Goal: Communication & Community: Connect with others

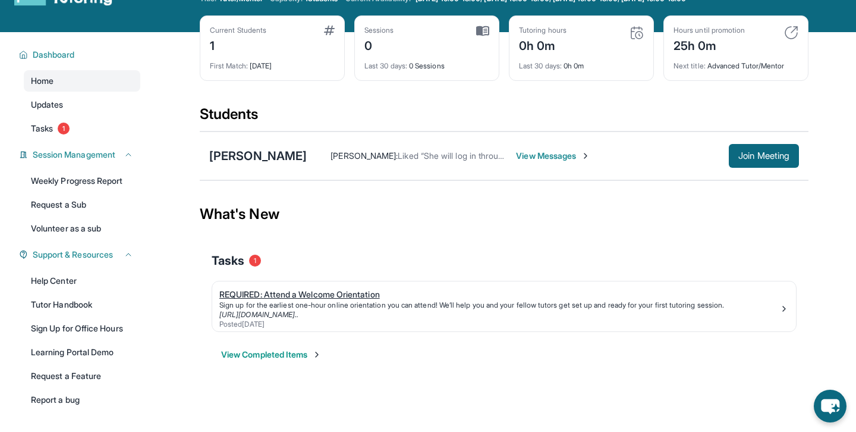
scroll to position [51, 0]
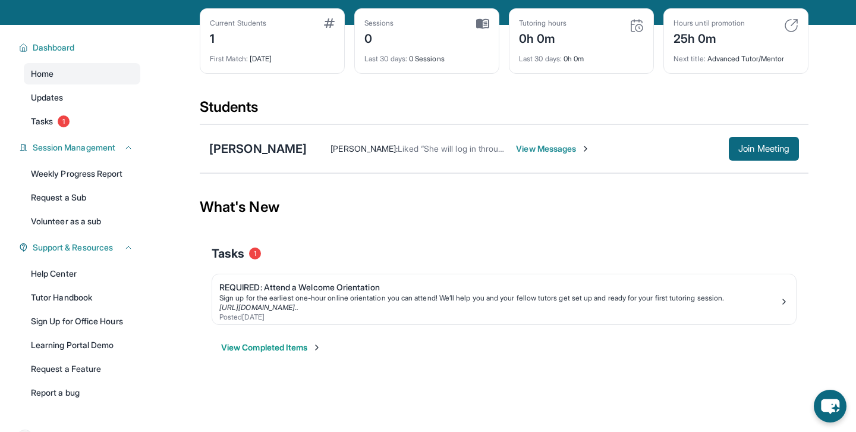
click at [359, 250] on div "Tasks 1" at bounding box center [504, 253] width 585 height 17
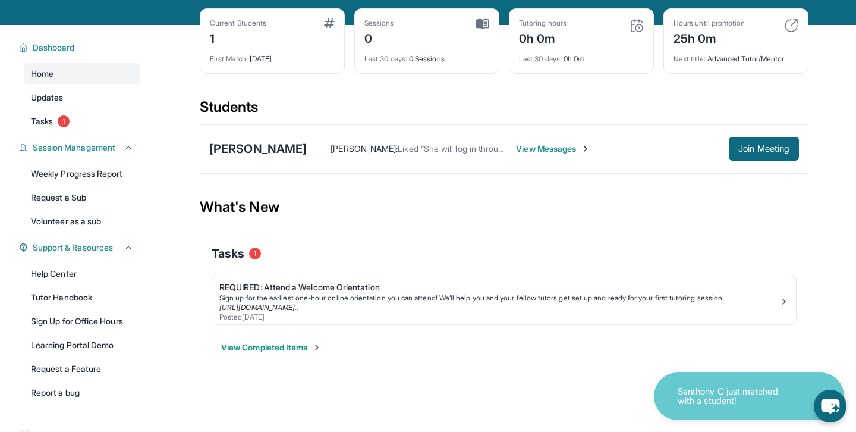
click at [532, 148] on span "View Messages" at bounding box center [553, 149] width 74 height 12
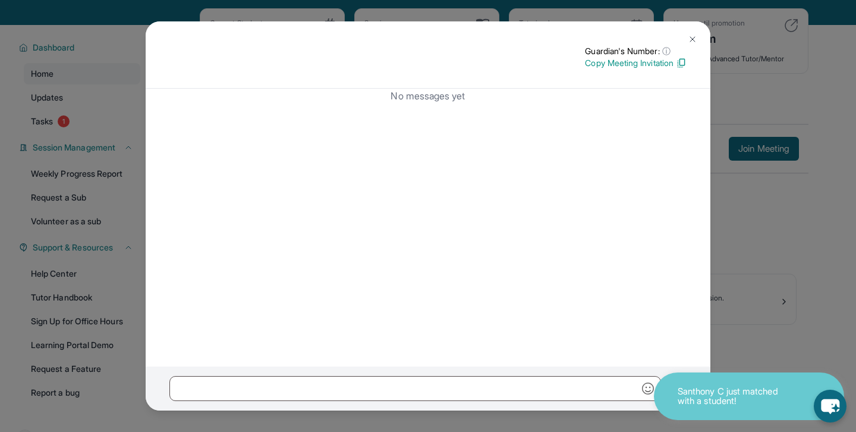
scroll to position [0, 0]
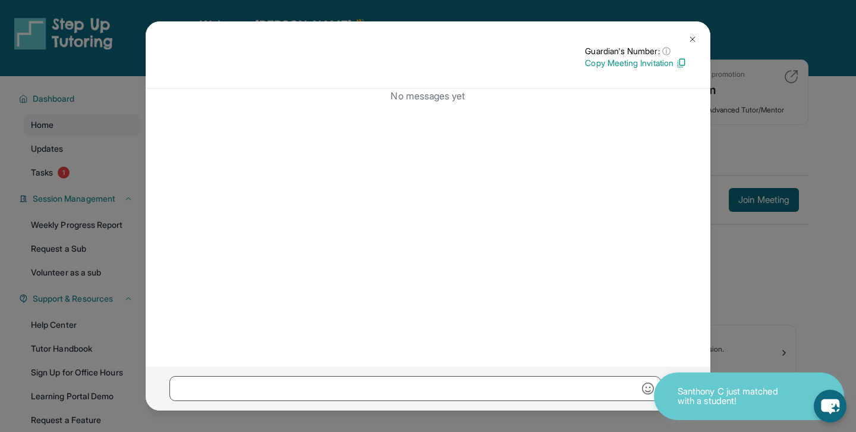
click at [675, 62] on p "Copy Meeting Invitation" at bounding box center [636, 63] width 102 height 12
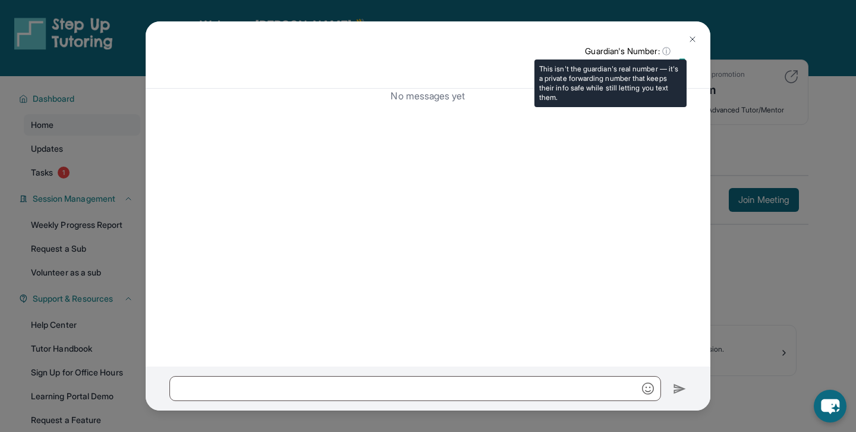
click at [681, 52] on p "Guardian's Number: ⓘ" at bounding box center [636, 51] width 102 height 12
click at [664, 47] on span "ⓘ" at bounding box center [666, 51] width 8 height 12
click at [634, 48] on p "Guardian's Number: ⓘ" at bounding box center [636, 51] width 102 height 12
click at [684, 54] on p "Guardian's Number: ⓘ" at bounding box center [636, 51] width 102 height 12
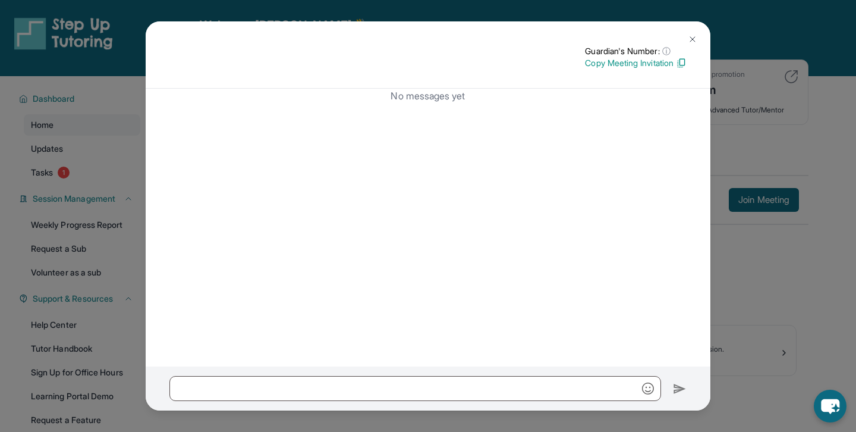
click at [551, 143] on div "No messages yet" at bounding box center [428, 228] width 565 height 278
click at [630, 62] on p "Copy Meeting Invitation" at bounding box center [636, 63] width 102 height 12
click at [689, 42] on img at bounding box center [693, 39] width 10 height 10
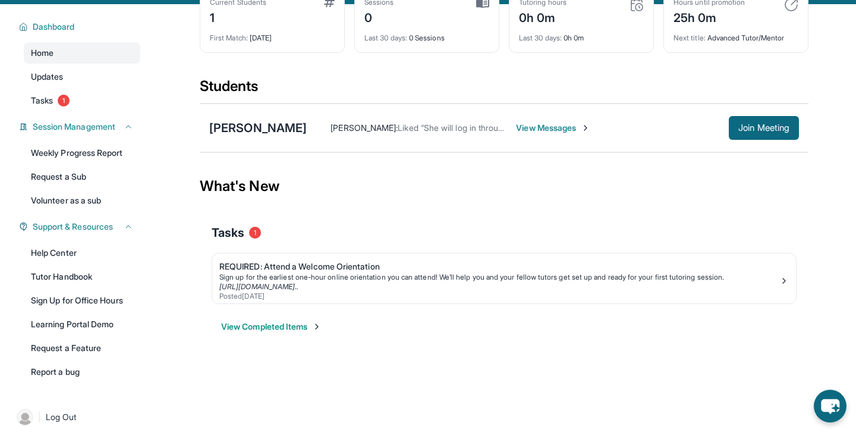
scroll to position [82, 0]
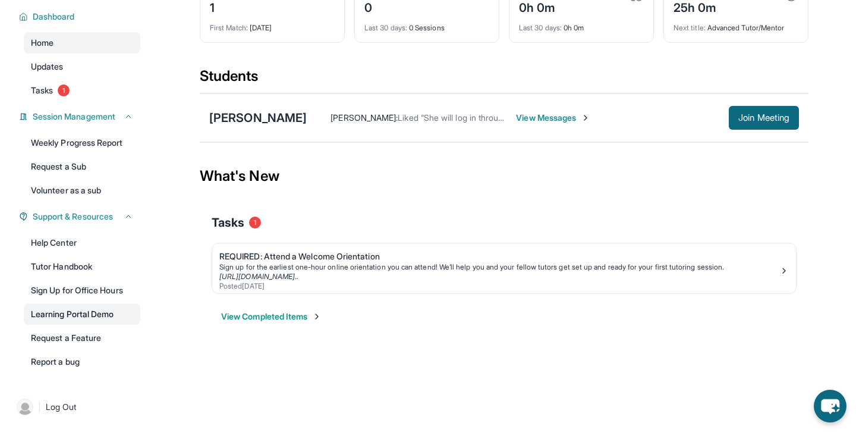
click at [83, 310] on link "Learning Portal Demo" at bounding box center [82, 313] width 117 height 21
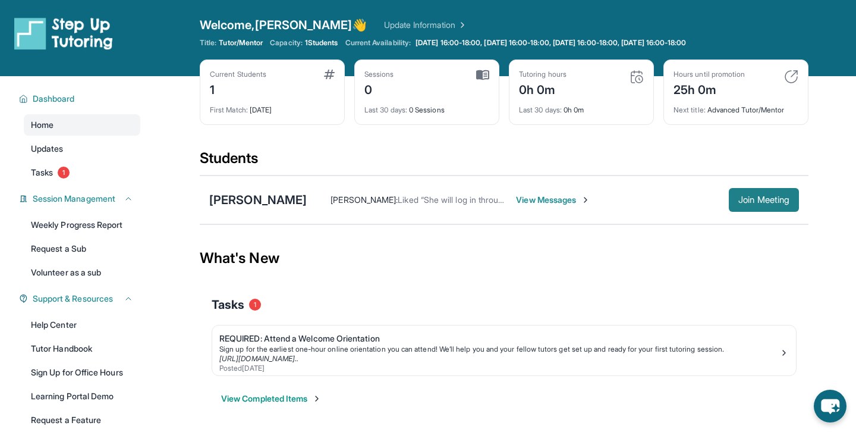
click at [741, 208] on button "Join Meeting" at bounding box center [764, 200] width 70 height 24
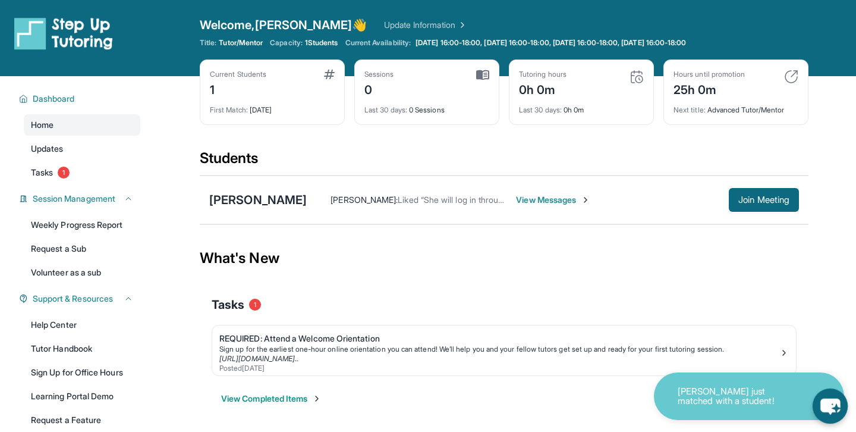
click at [829, 408] on icon "chat-button" at bounding box center [831, 406] width 20 height 16
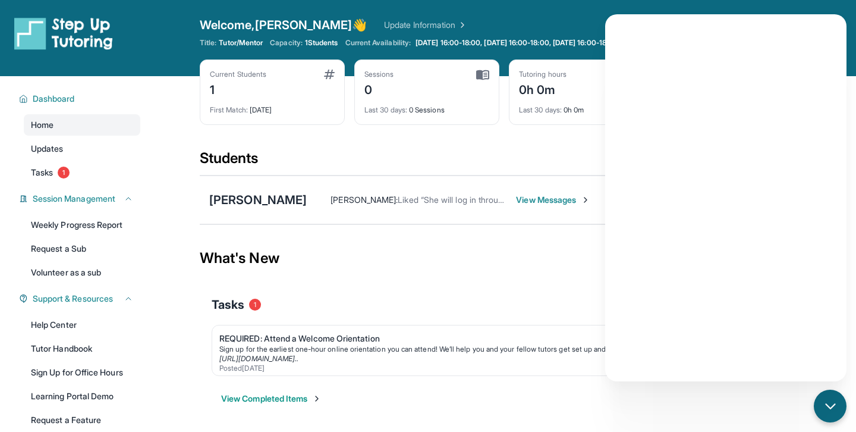
click at [495, 270] on div "What's New" at bounding box center [504, 258] width 609 height 52
click at [562, 260] on div "What's New" at bounding box center [504, 258] width 609 height 52
click at [828, 400] on icon "chat-button" at bounding box center [831, 406] width 14 height 14
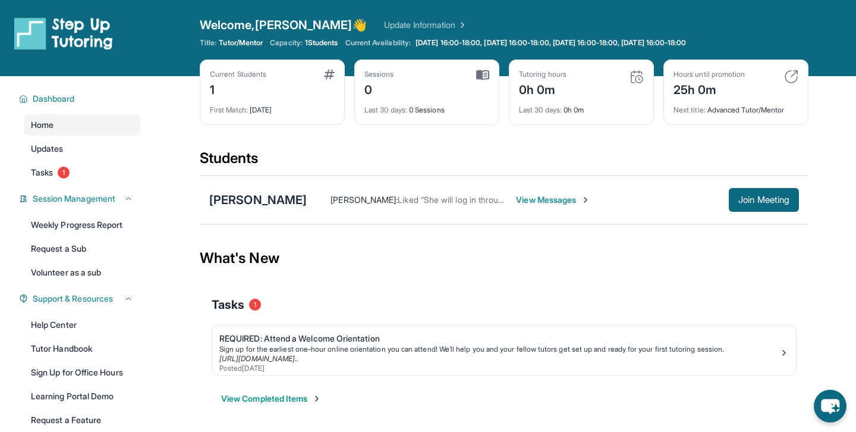
click at [269, 204] on div "[PERSON_NAME]" at bounding box center [258, 199] width 98 height 17
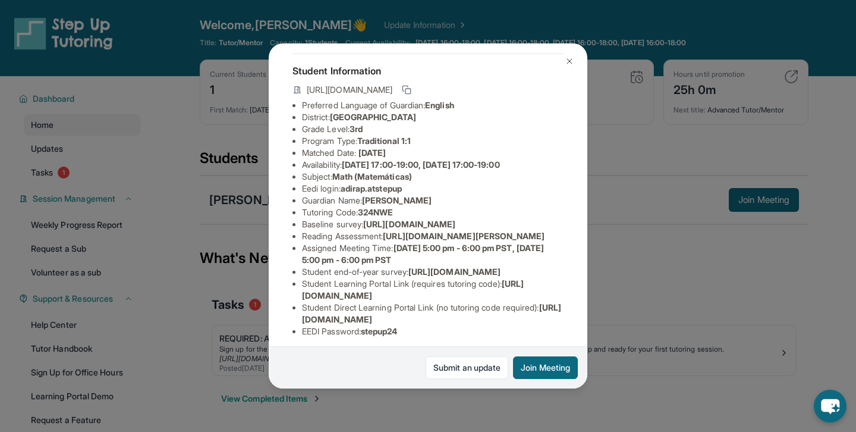
scroll to position [54, 416]
drag, startPoint x: 300, startPoint y: 235, endPoint x: 567, endPoint y: 254, distance: 267.6
click at [567, 254] on div "[PERSON_NAME] Guardian: [PERSON_NAME] Student Information [URL][DOMAIN_NAME] Pr…" at bounding box center [428, 216] width 319 height 346
copy span "[URL][DOMAIN_NAME]"
click at [569, 61] on img at bounding box center [570, 61] width 10 height 10
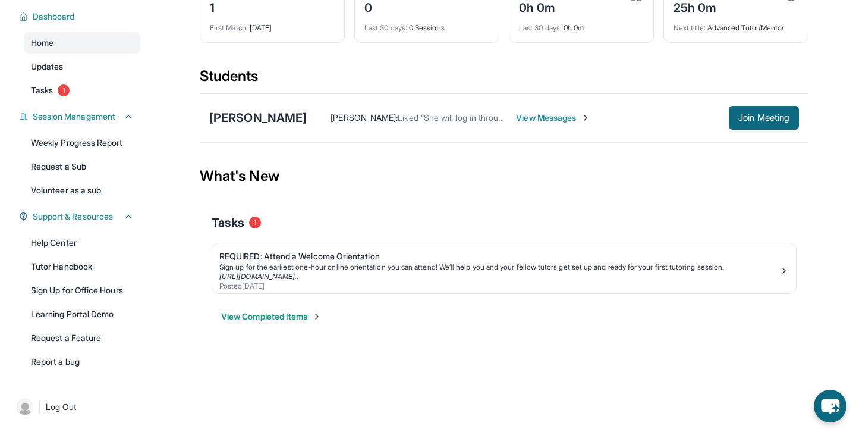
scroll to position [0, 0]
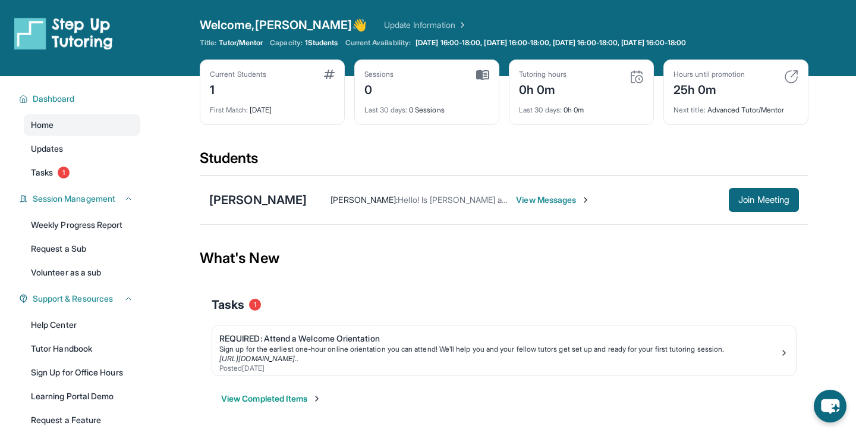
click at [552, 203] on span "View Messages" at bounding box center [553, 200] width 74 height 12
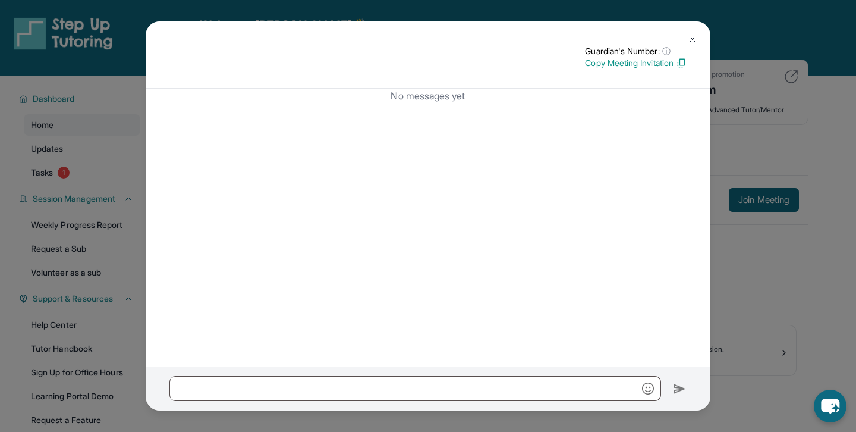
click at [694, 37] on img at bounding box center [693, 39] width 10 height 10
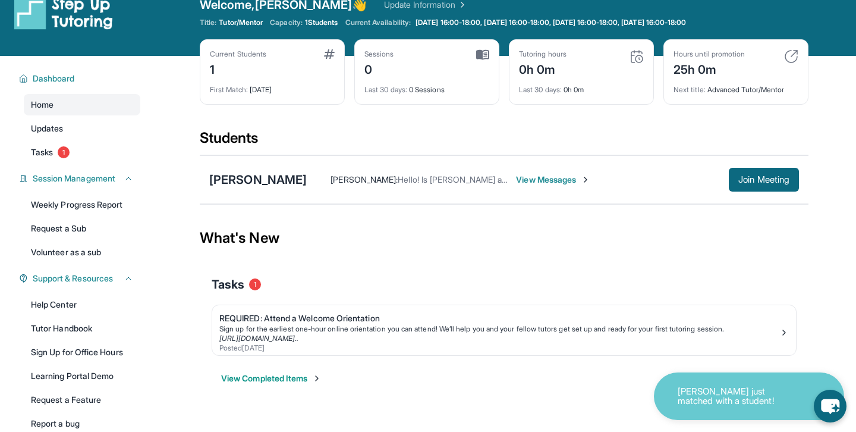
scroll to position [18, 0]
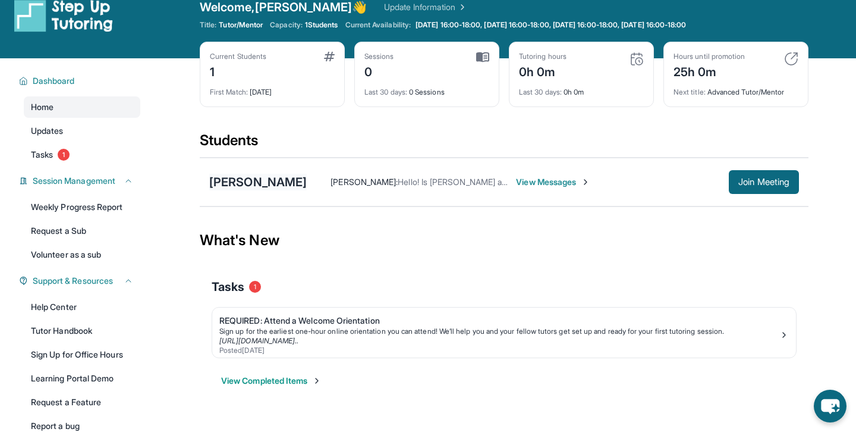
click at [291, 181] on div "[PERSON_NAME]" at bounding box center [258, 182] width 98 height 17
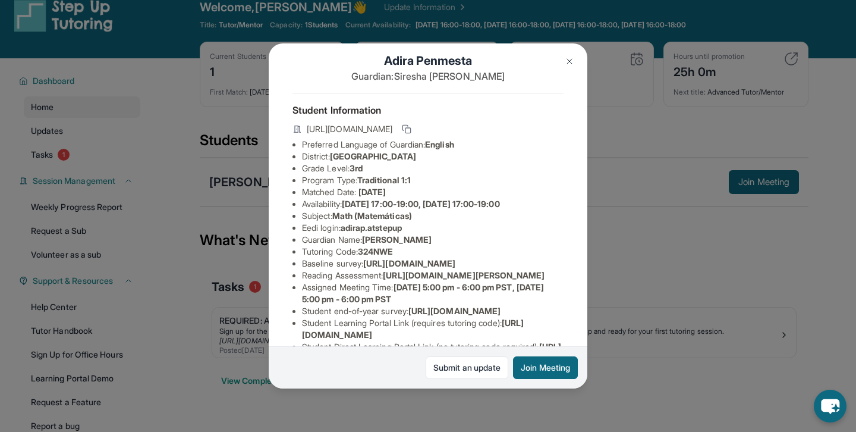
scroll to position [17, 0]
click at [567, 60] on img at bounding box center [570, 61] width 10 height 10
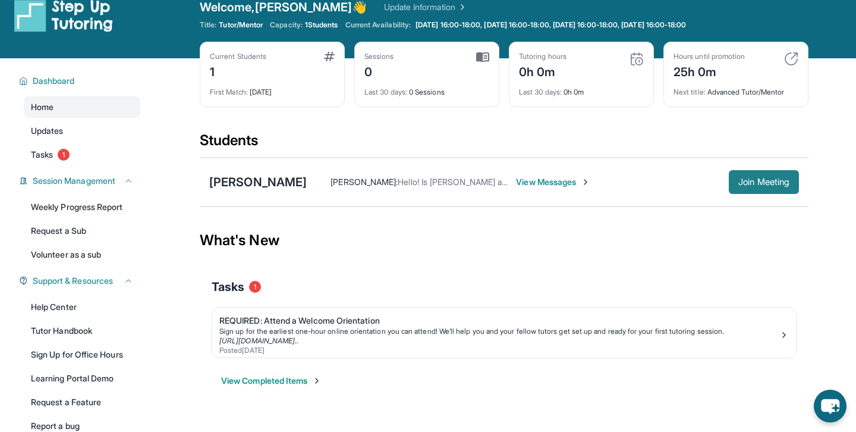
click at [754, 191] on button "Join Meeting" at bounding box center [764, 182] width 70 height 24
